Goal: Transaction & Acquisition: Purchase product/service

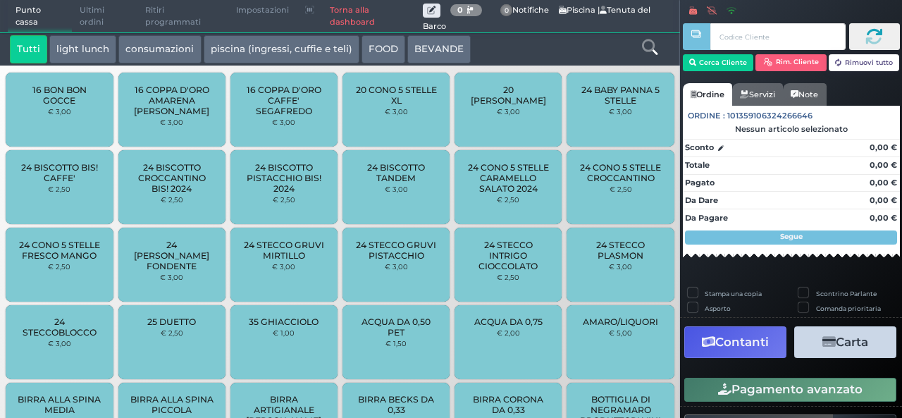
click at [337, 21] on link "Torna alla dashboard" at bounding box center [372, 17] width 101 height 32
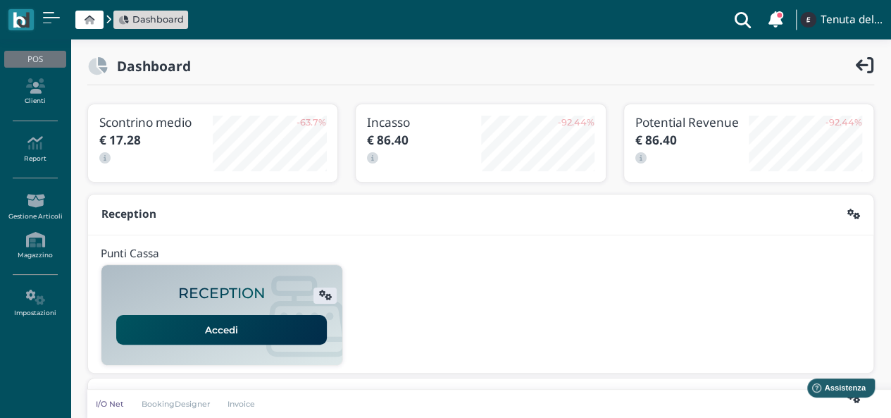
click at [221, 330] on link "Accedi" at bounding box center [221, 330] width 211 height 30
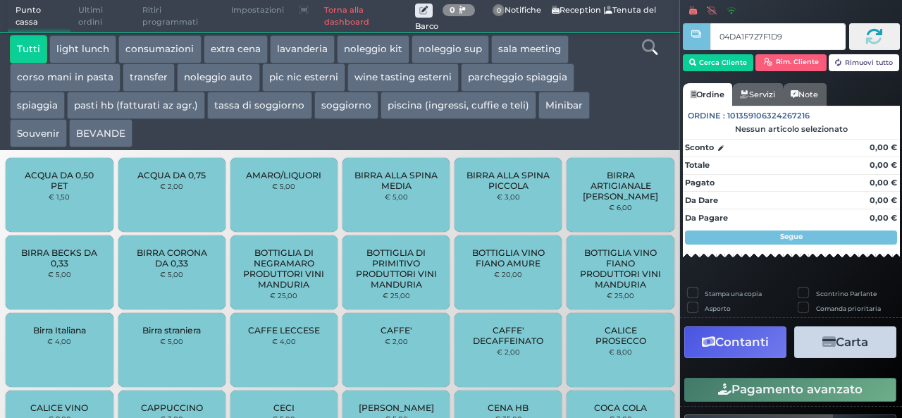
type input "04DA1F727F1D94"
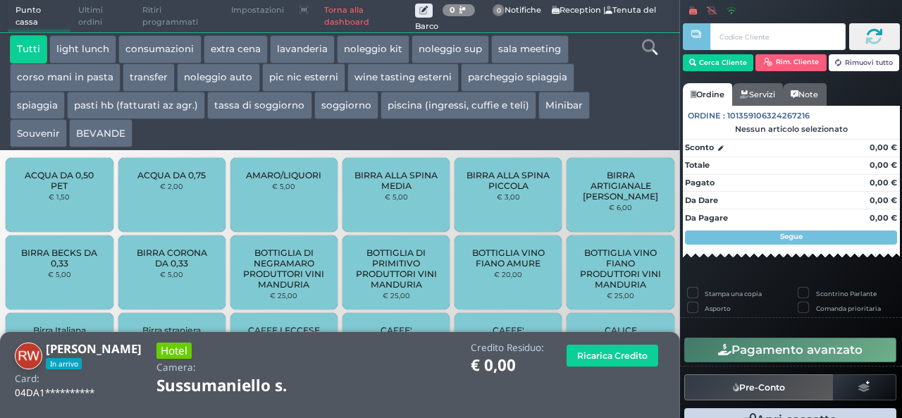
click at [448, 104] on button "piscina (ingressi, cuffie e teli)" at bounding box center [458, 106] width 156 height 28
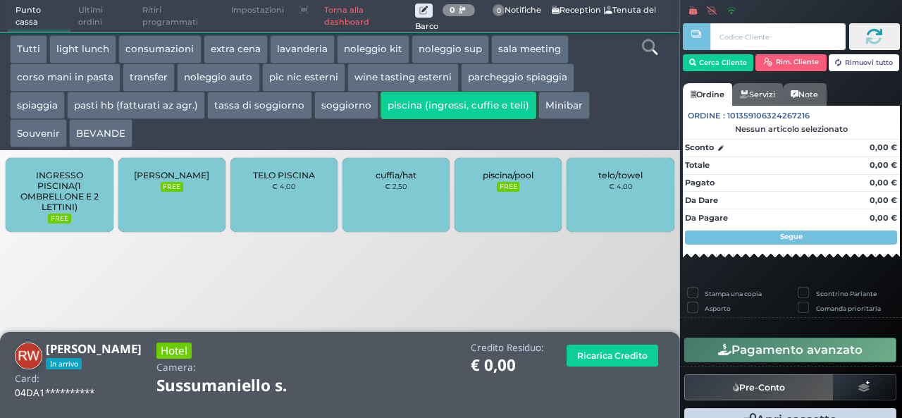
click at [414, 199] on div "cuffia/hat € 2,50" at bounding box center [395, 195] width 107 height 74
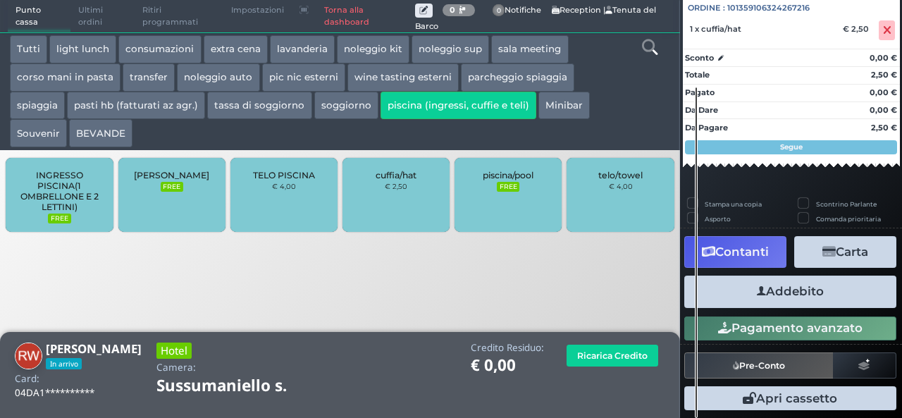
scroll to position [156, 0]
click at [757, 289] on icon "button" at bounding box center [761, 291] width 9 height 15
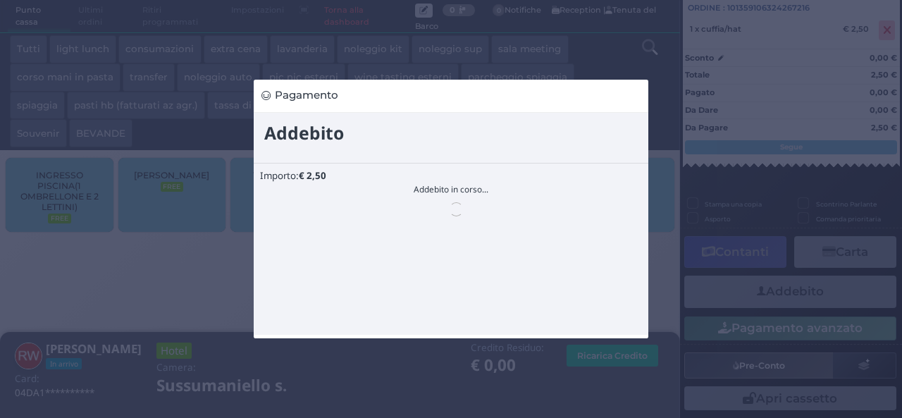
scroll to position [0, 0]
